Goal: Information Seeking & Learning: Check status

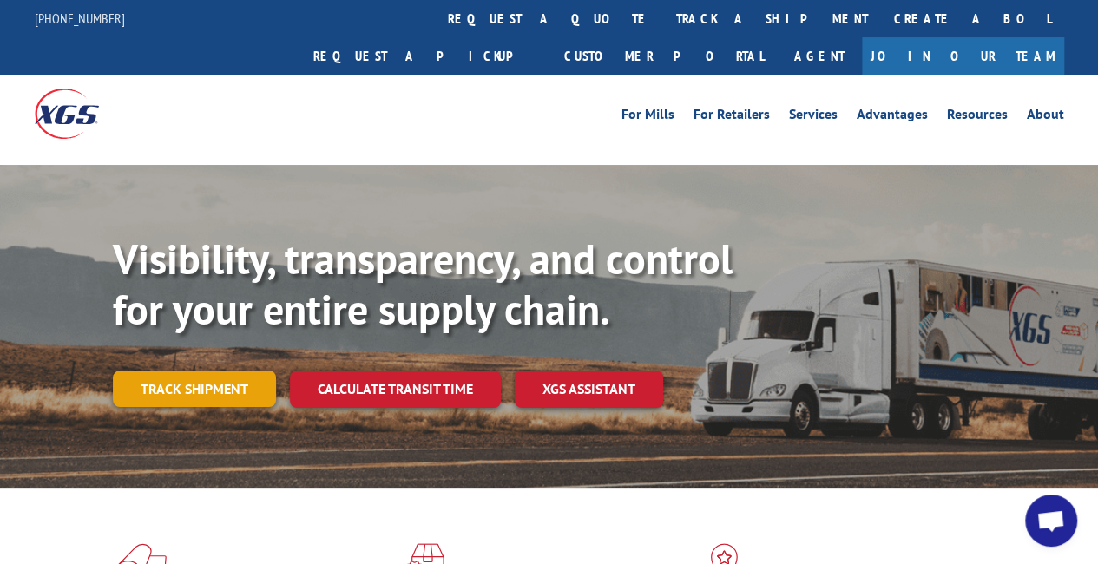
click at [220, 370] on link "Track shipment" at bounding box center [194, 388] width 163 height 36
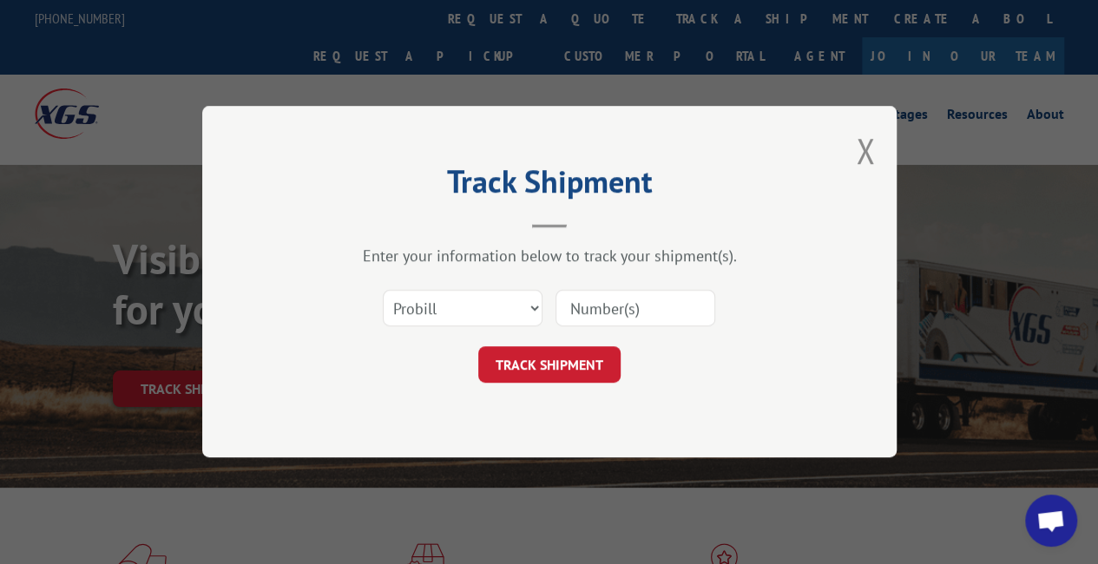
click at [612, 316] on input at bounding box center [635, 309] width 160 height 36
paste input "17496918"
type input "17496918"
click at [577, 356] on button "TRACK SHIPMENT" at bounding box center [549, 365] width 142 height 36
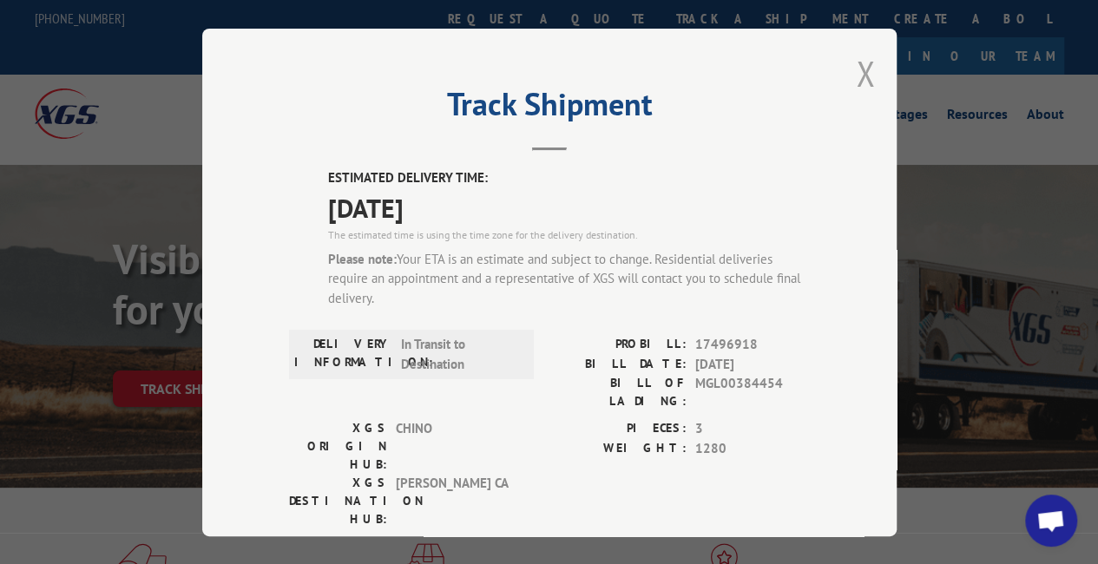
click at [862, 68] on button "Close modal" at bounding box center [865, 73] width 19 height 46
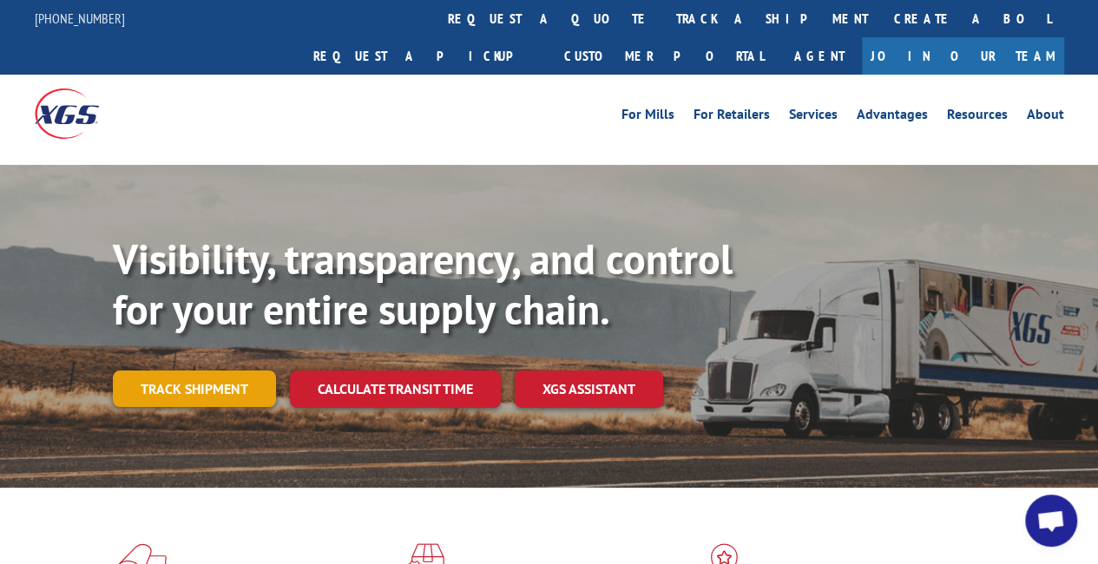
click at [184, 370] on link "Track shipment" at bounding box center [194, 388] width 163 height 36
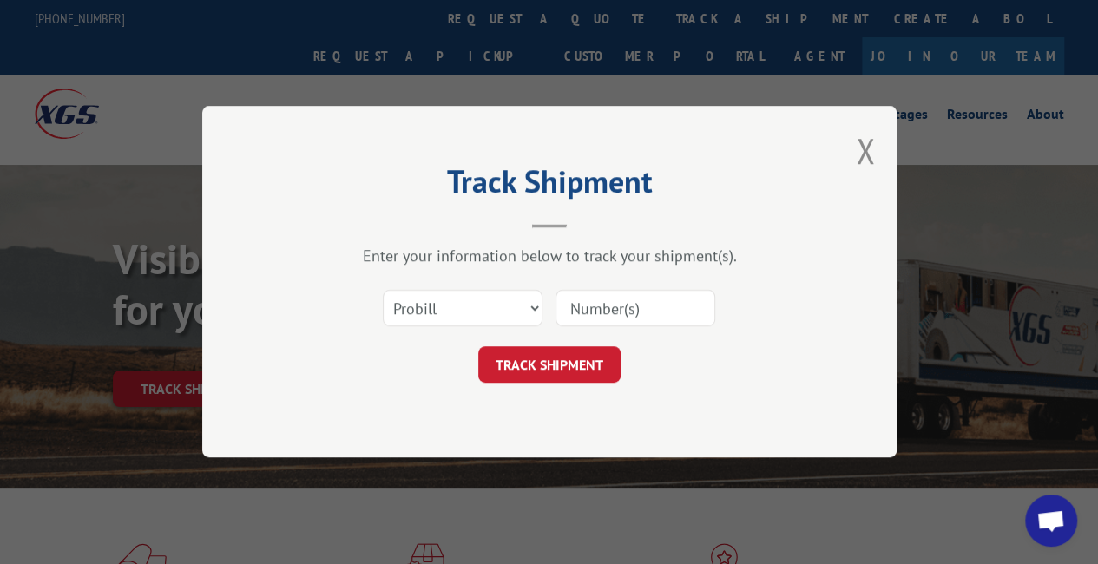
drag, startPoint x: 600, startPoint y: 305, endPoint x: 593, endPoint y: 315, distance: 12.5
click at [600, 305] on input at bounding box center [635, 309] width 160 height 36
paste input "17501621"
type input "17501621"
click at [558, 350] on button "TRACK SHIPMENT" at bounding box center [549, 365] width 142 height 36
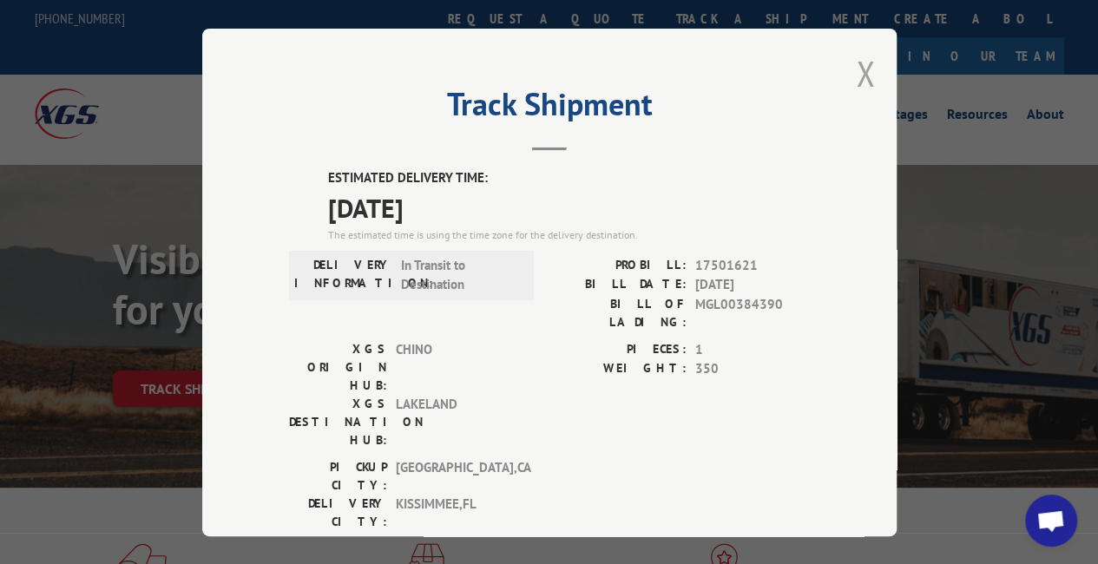
click at [861, 58] on button "Close modal" at bounding box center [865, 73] width 19 height 46
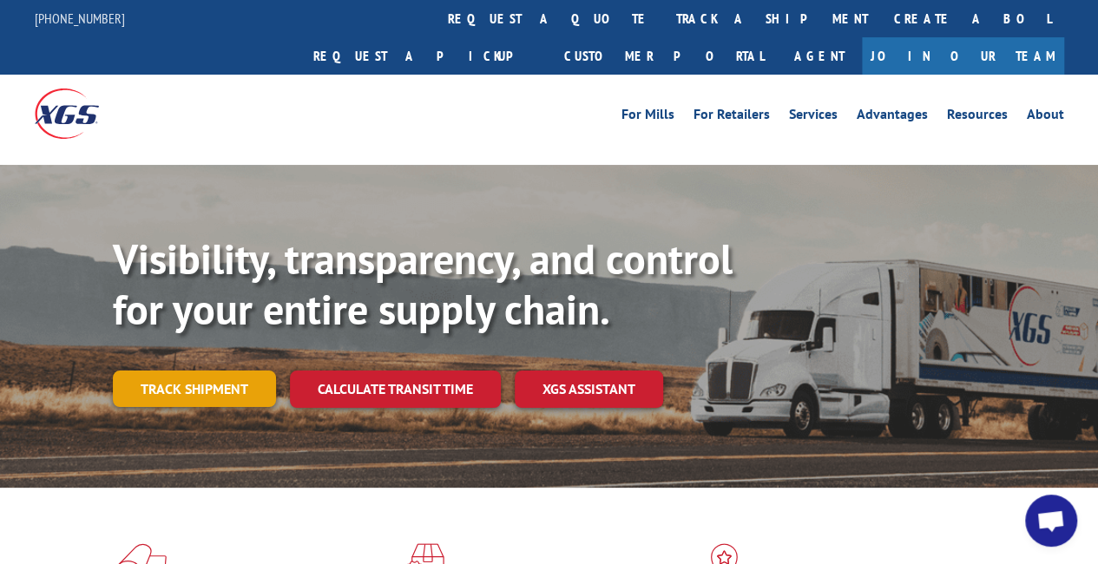
click at [174, 370] on link "Track shipment" at bounding box center [194, 388] width 163 height 36
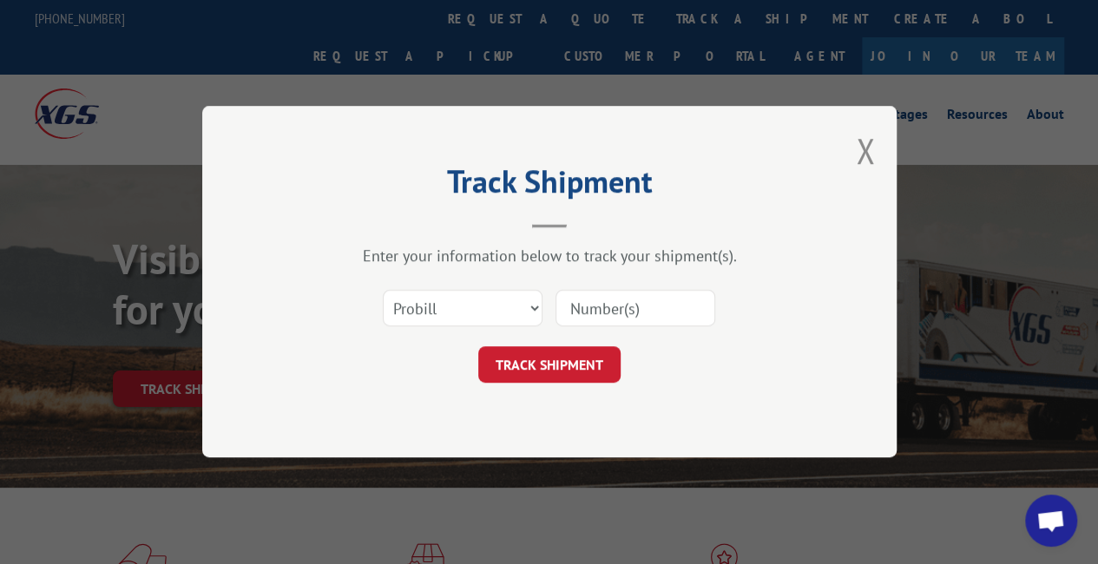
click at [627, 317] on input at bounding box center [635, 309] width 160 height 36
paste input "17501937"
type input "17501937"
click at [565, 355] on button "TRACK SHIPMENT" at bounding box center [549, 365] width 142 height 36
